Goal: Find specific page/section: Find specific page/section

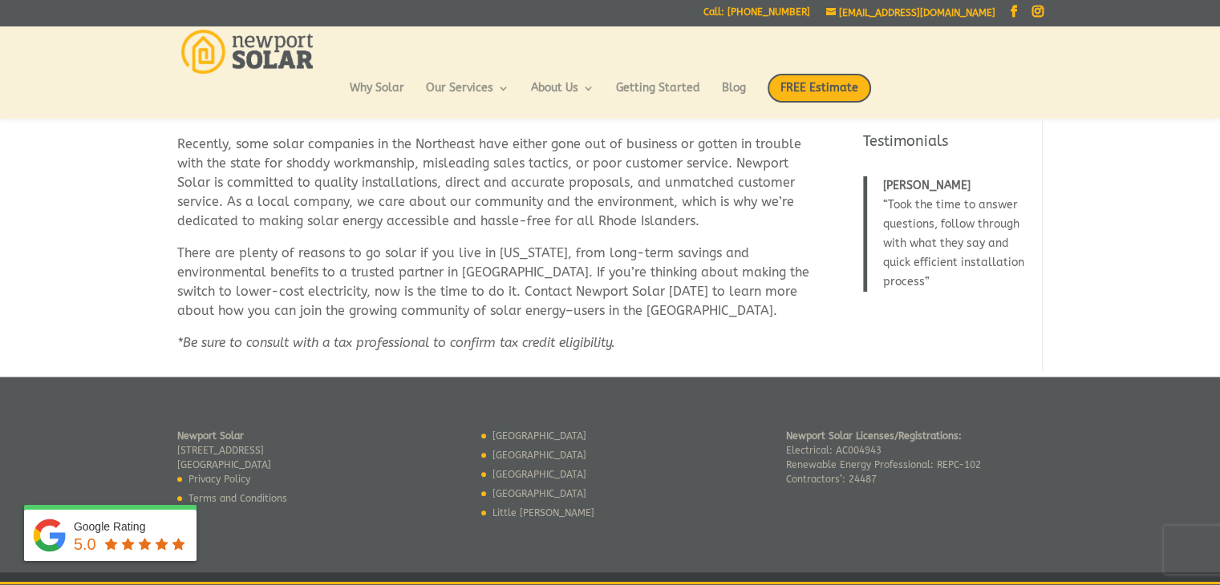
scroll to position [1306, 0]
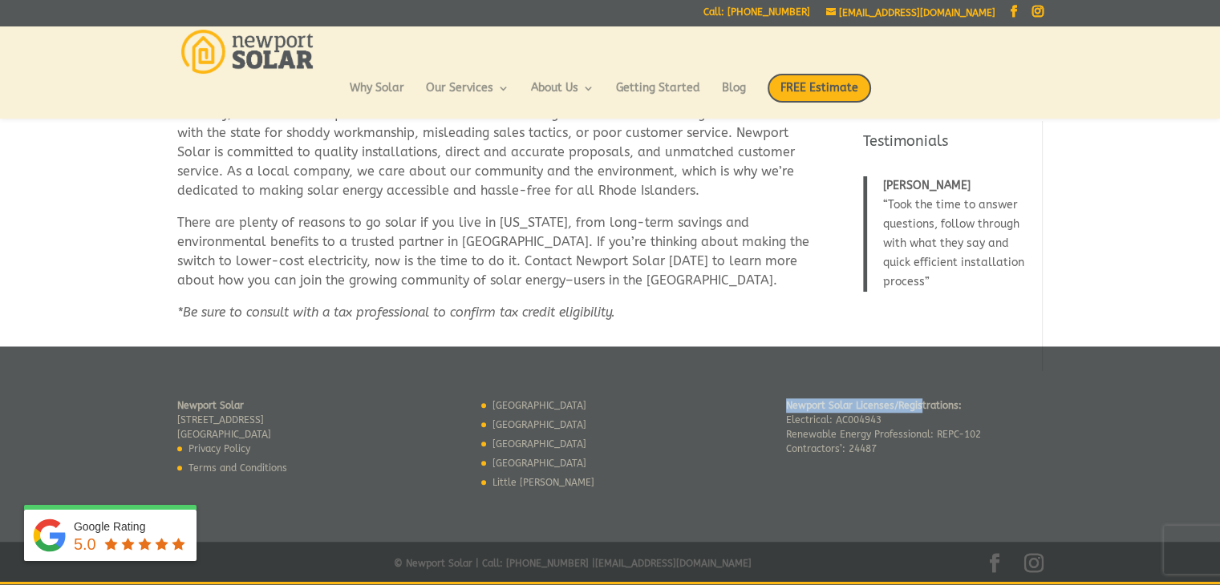
click at [917, 392] on div "[GEOGRAPHIC_DATA] [STREET_ADDRESS] Privacy Policy Terms and Conditions [GEOGRAP…" at bounding box center [610, 444] width 866 height 196
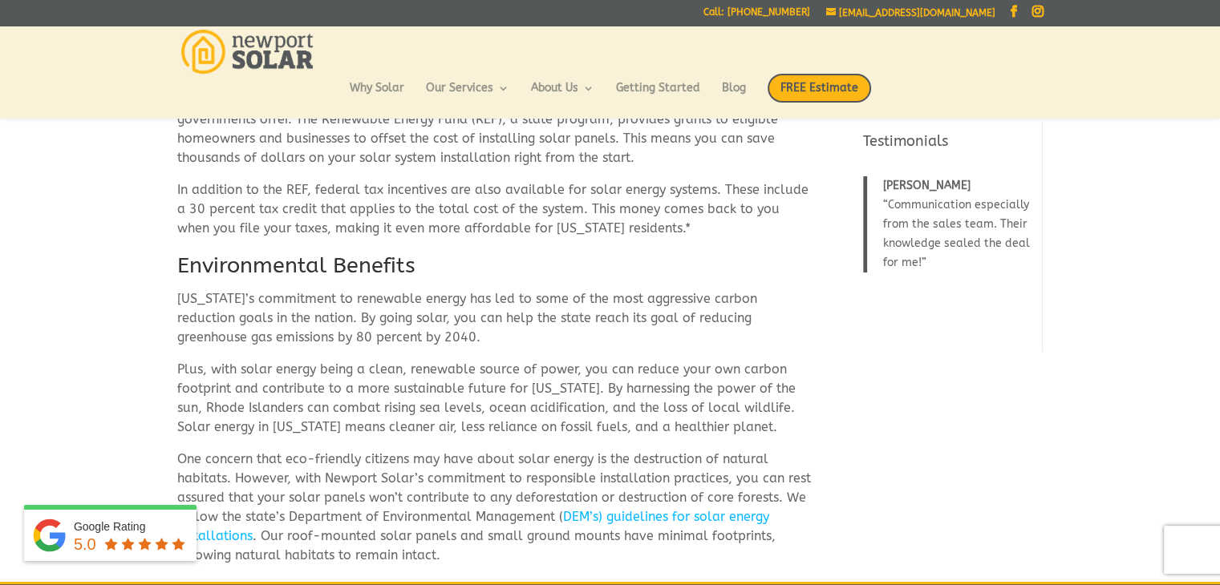
scroll to position [591, 0]
